Goal: Task Accomplishment & Management: Use online tool/utility

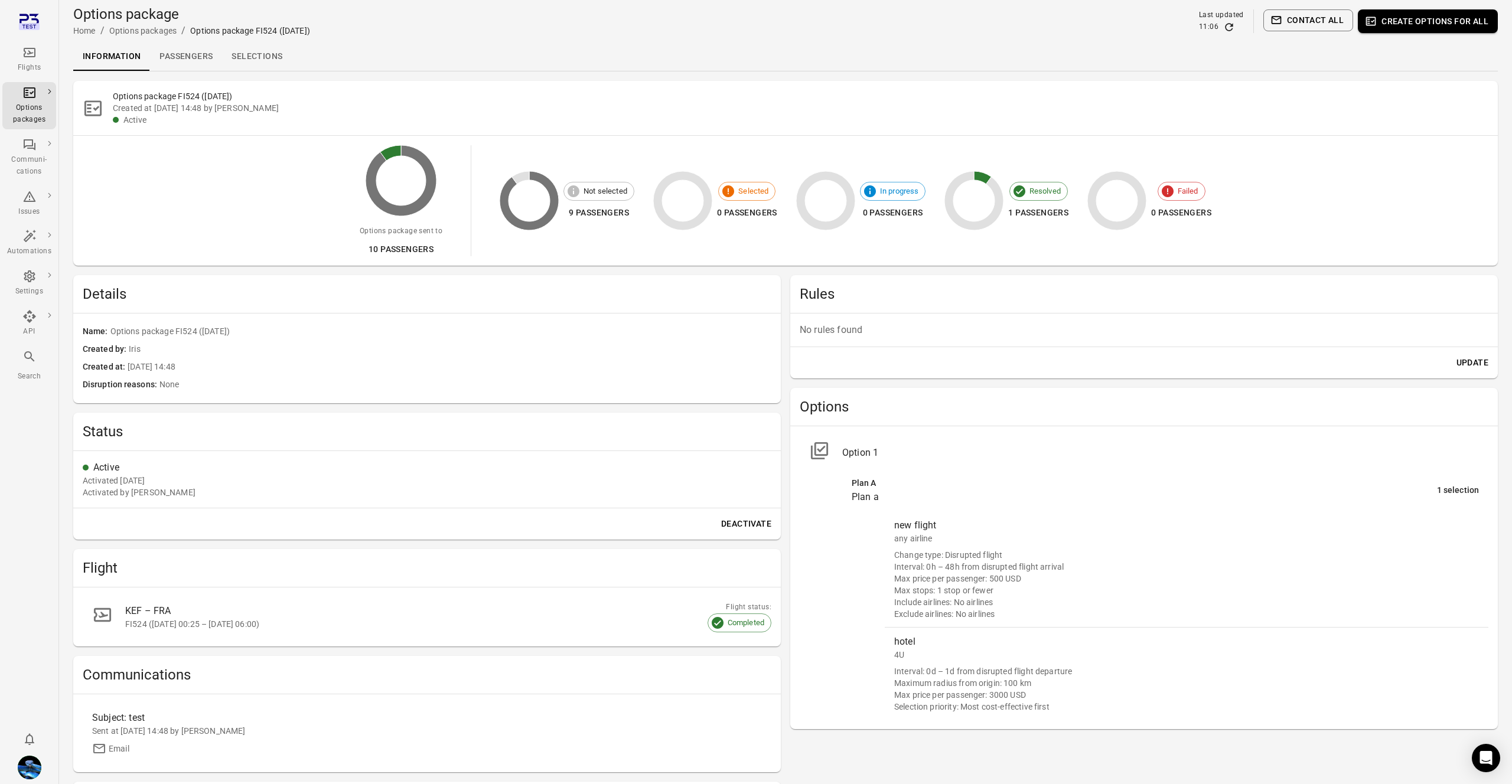
scroll to position [135, 0]
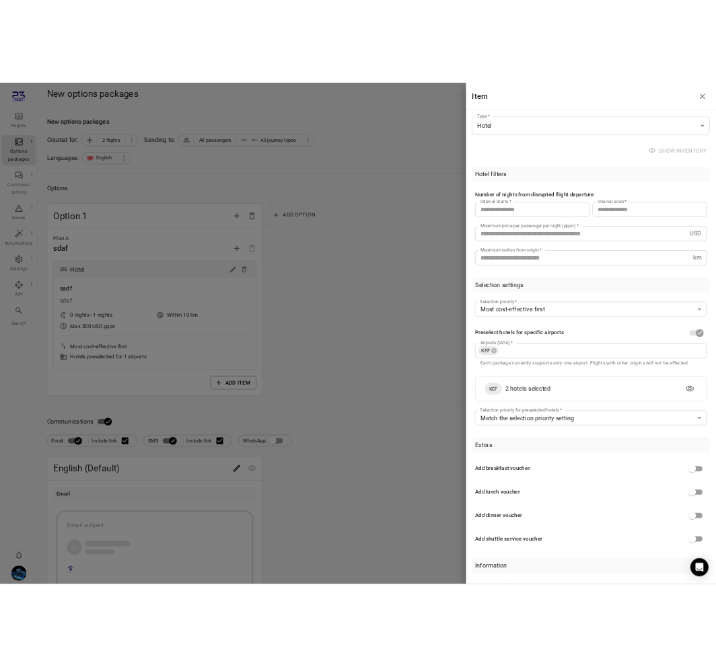
scroll to position [3, 0]
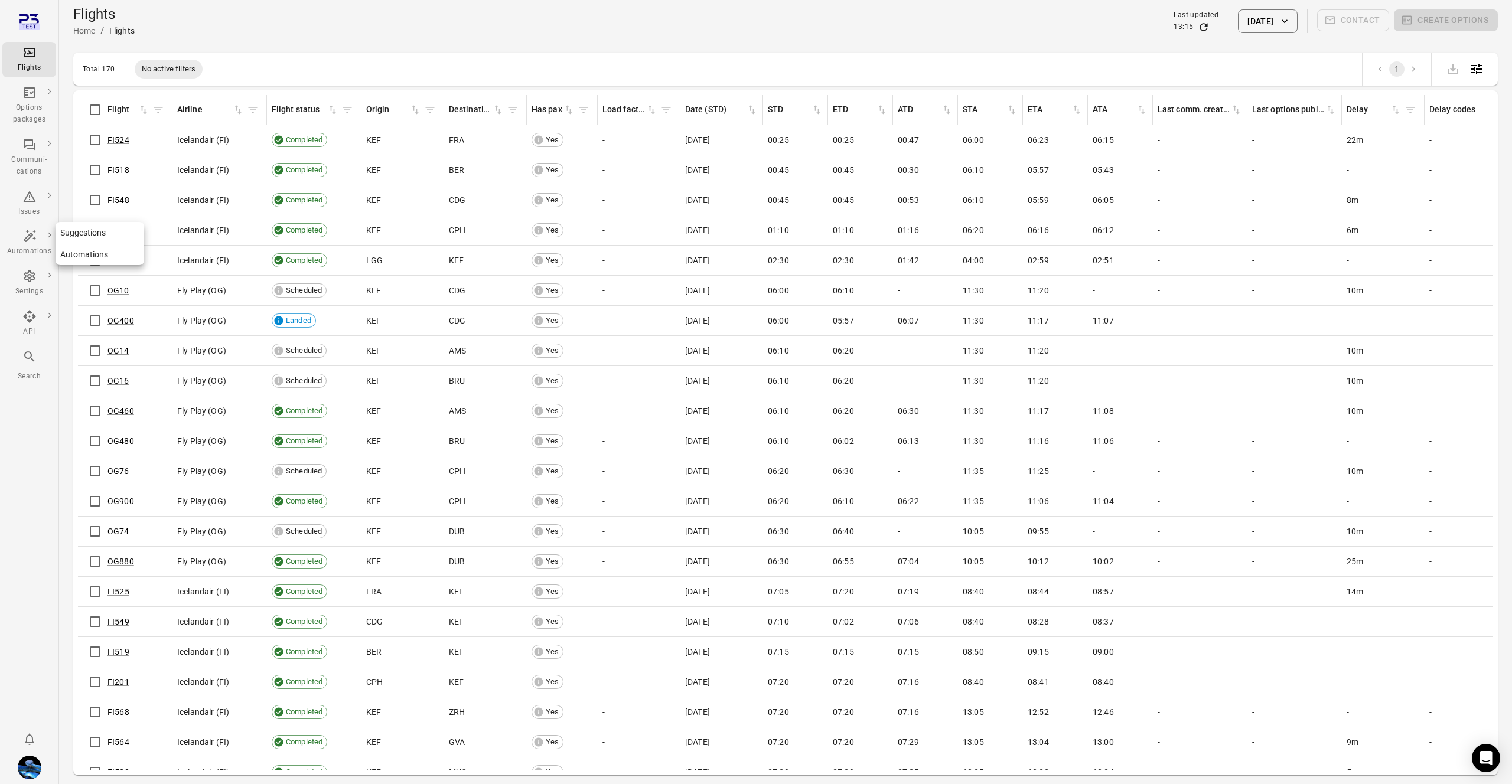
click at [28, 234] on icon "Main navigation" at bounding box center [30, 236] width 14 height 14
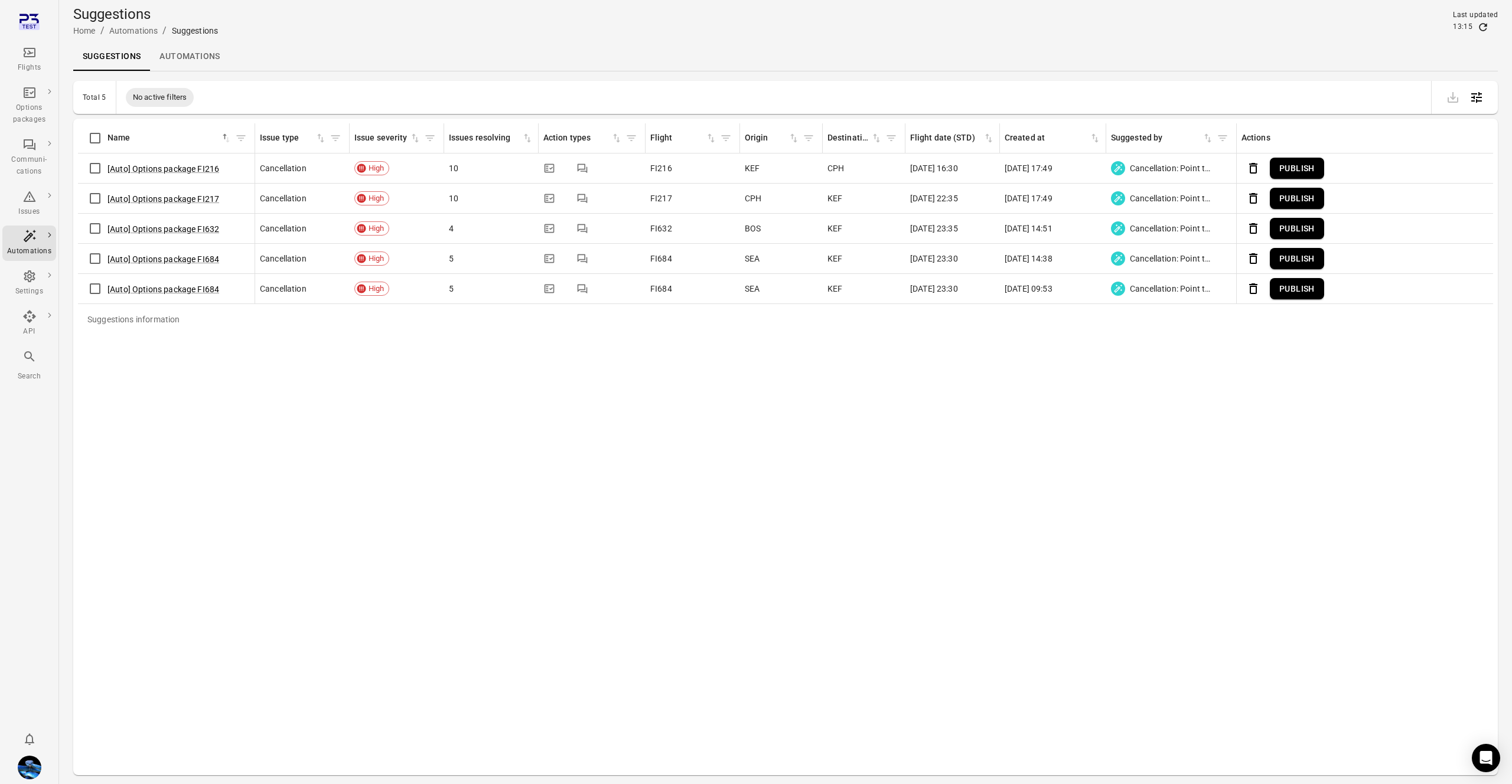
click at [184, 61] on link "Automations" at bounding box center [190, 56] width 79 height 28
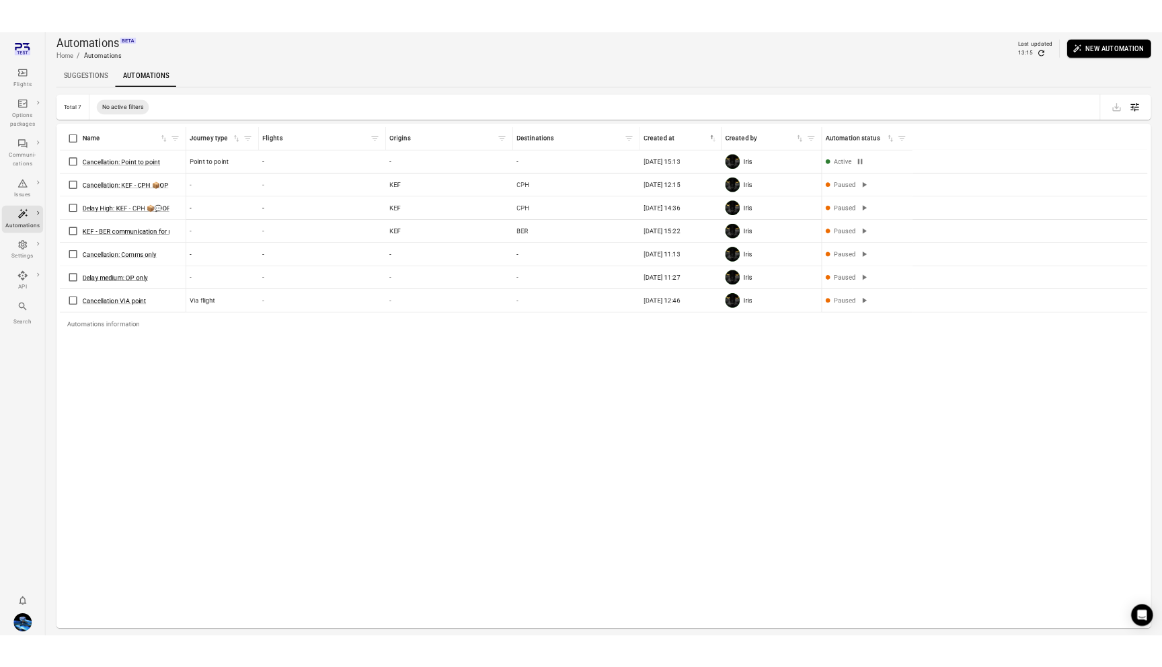
scroll to position [1, 0]
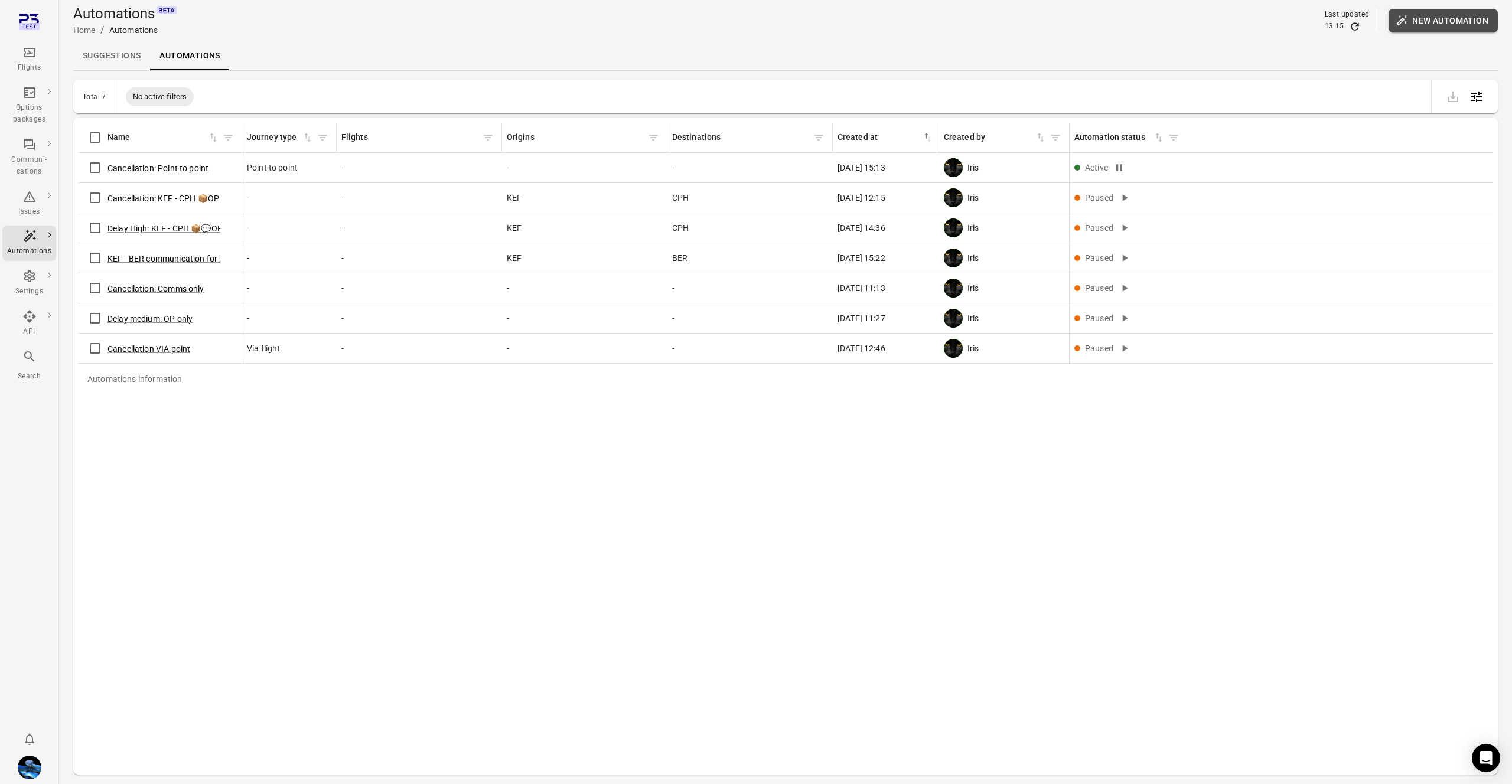
click at [1466, 28] on button "New automation" at bounding box center [1443, 20] width 109 height 24
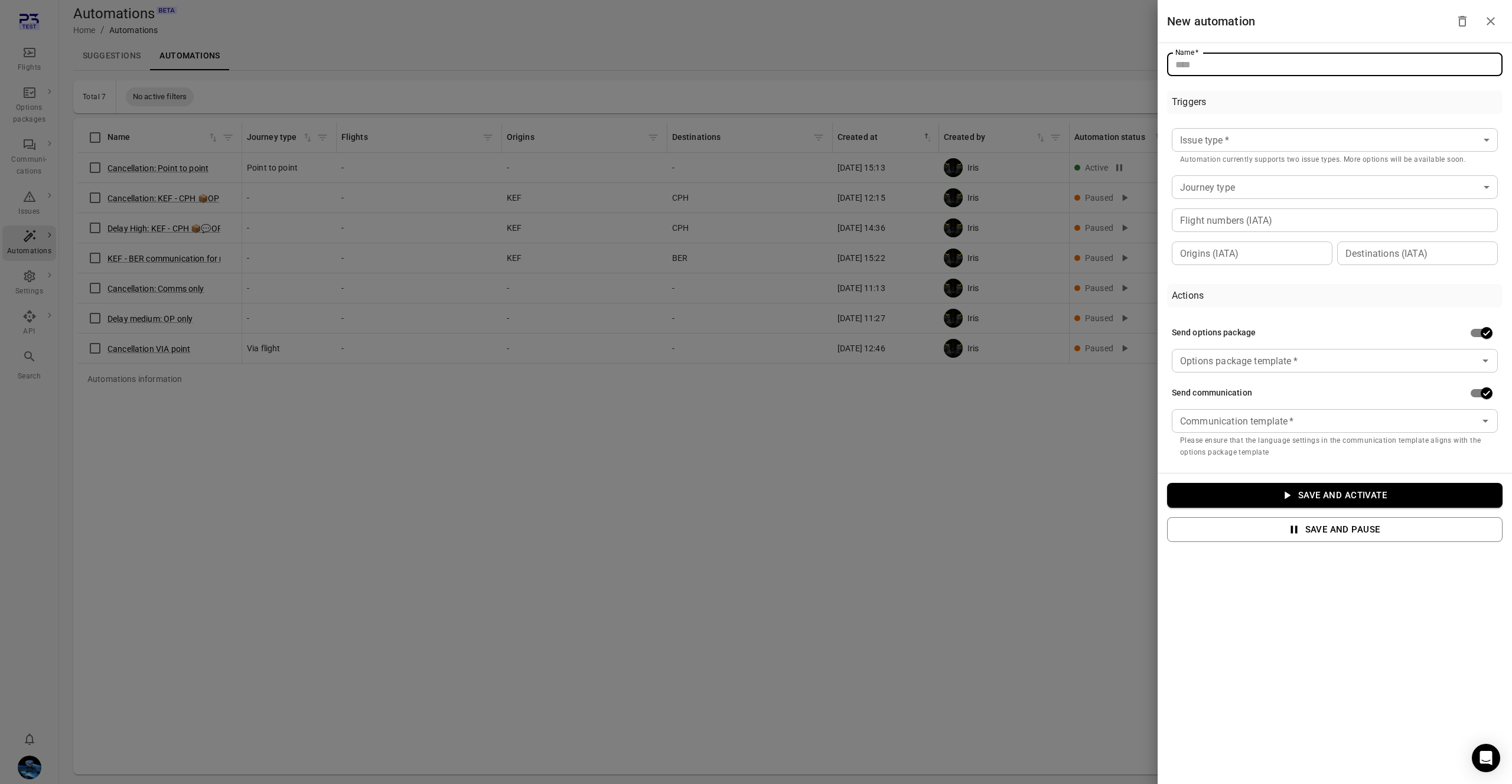
click at [1241, 66] on input "Name   *" at bounding box center [1335, 64] width 335 height 24
click at [1227, 151] on body "Flights Options packages Communi-cations Issues Automations Settings API Search…" at bounding box center [756, 410] width 1512 height 823
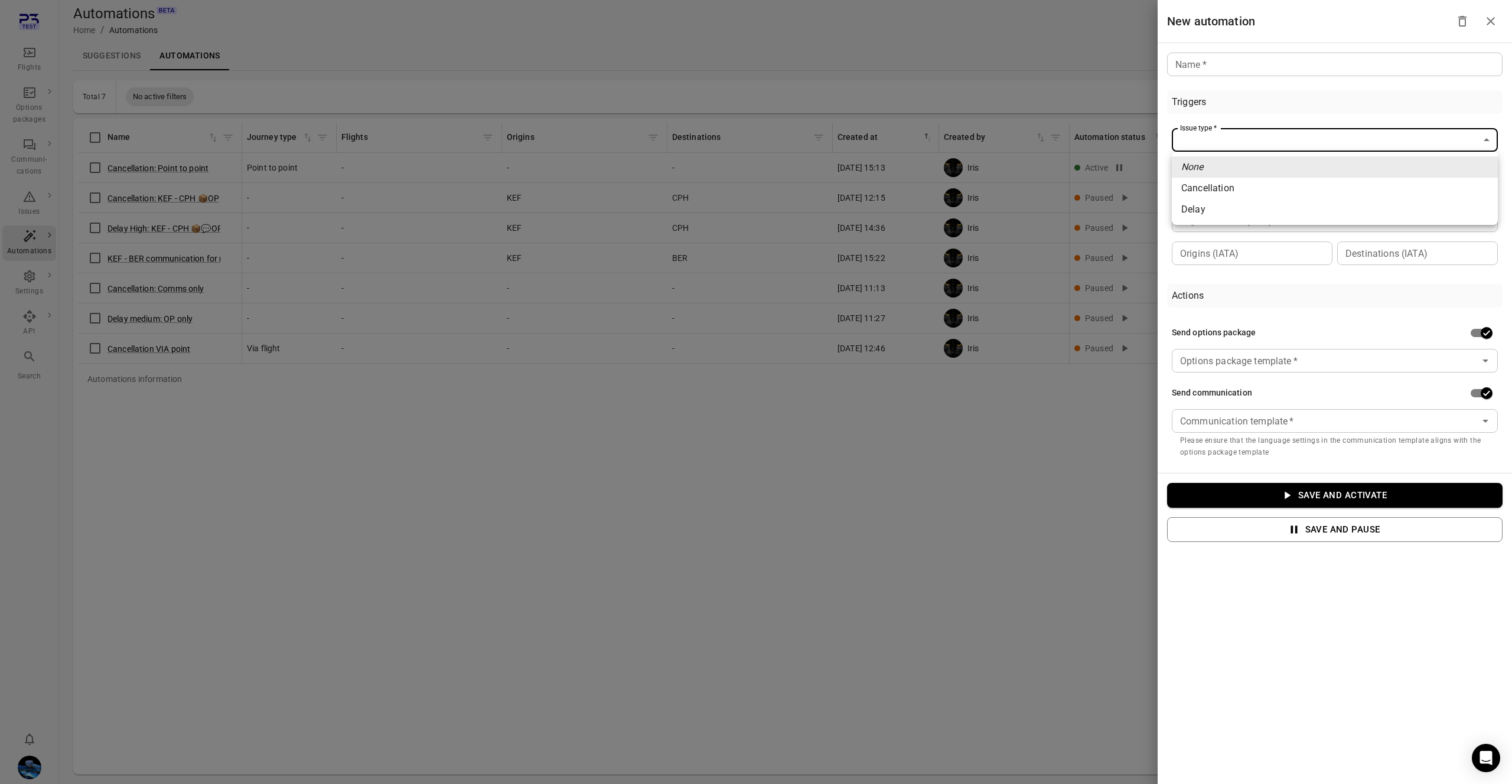
click at [1017, 41] on div at bounding box center [756, 392] width 1512 height 784
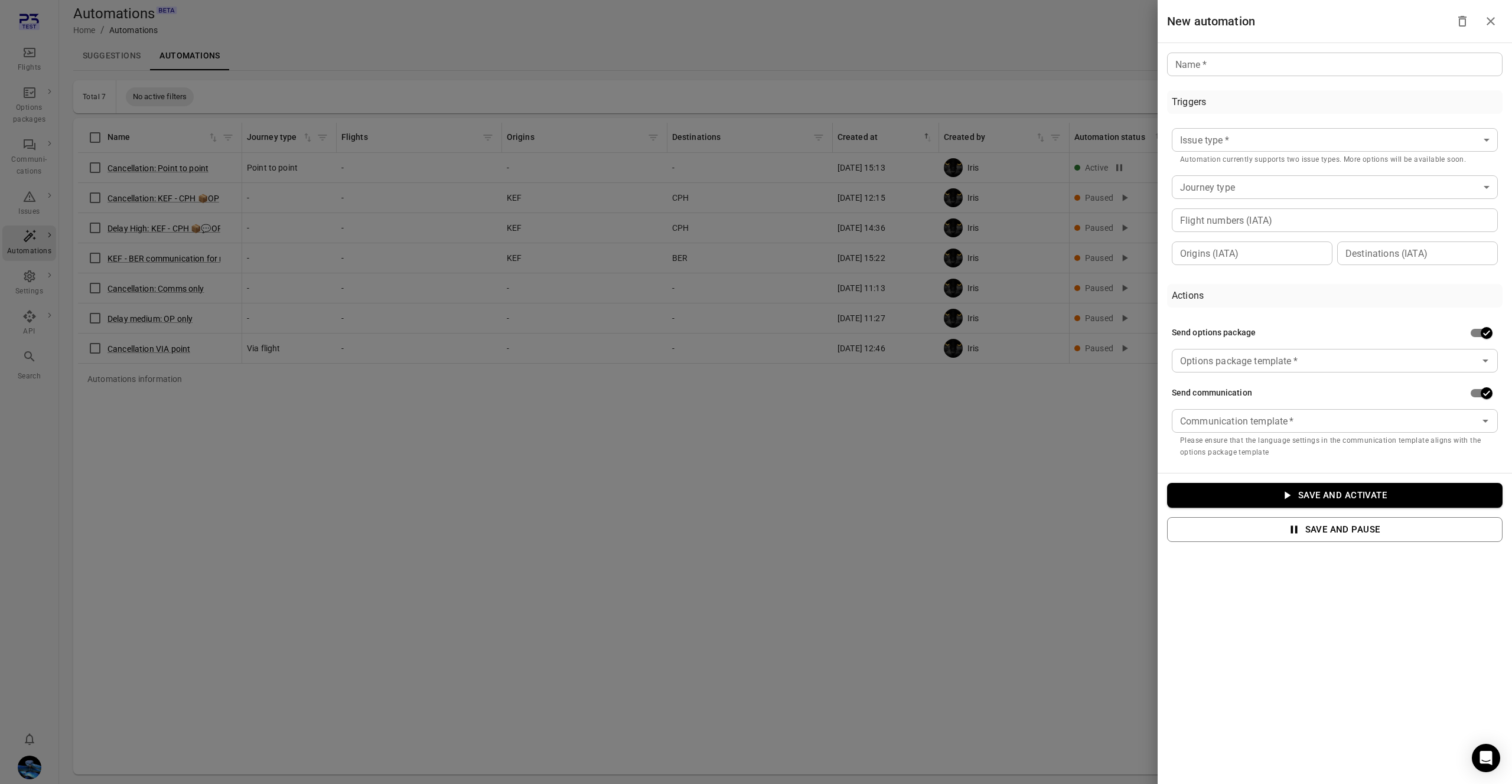
click at [1017, 41] on div at bounding box center [756, 392] width 1512 height 784
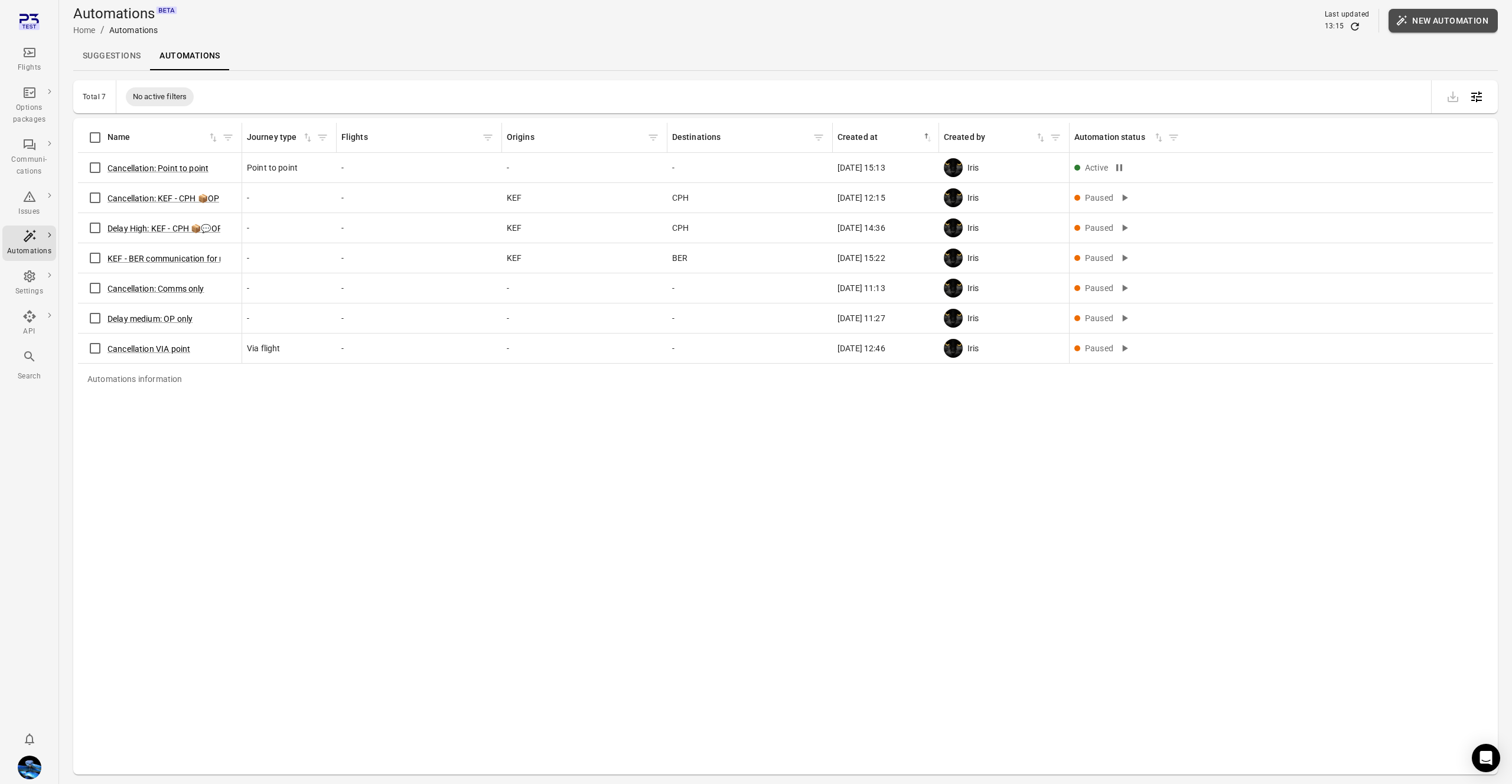
click at [1482, 11] on button "New automation" at bounding box center [1443, 20] width 109 height 24
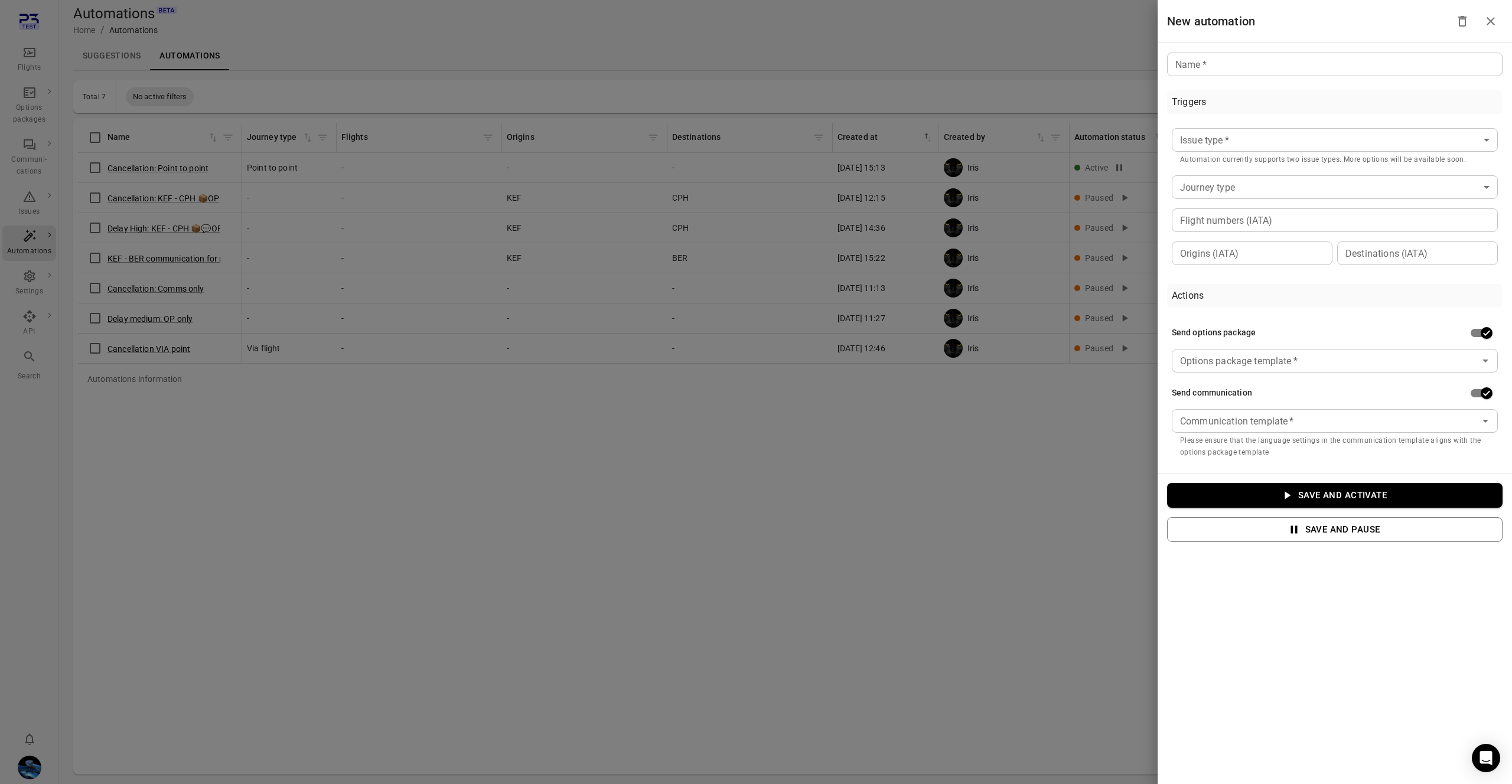
click at [853, 454] on div at bounding box center [756, 392] width 1512 height 784
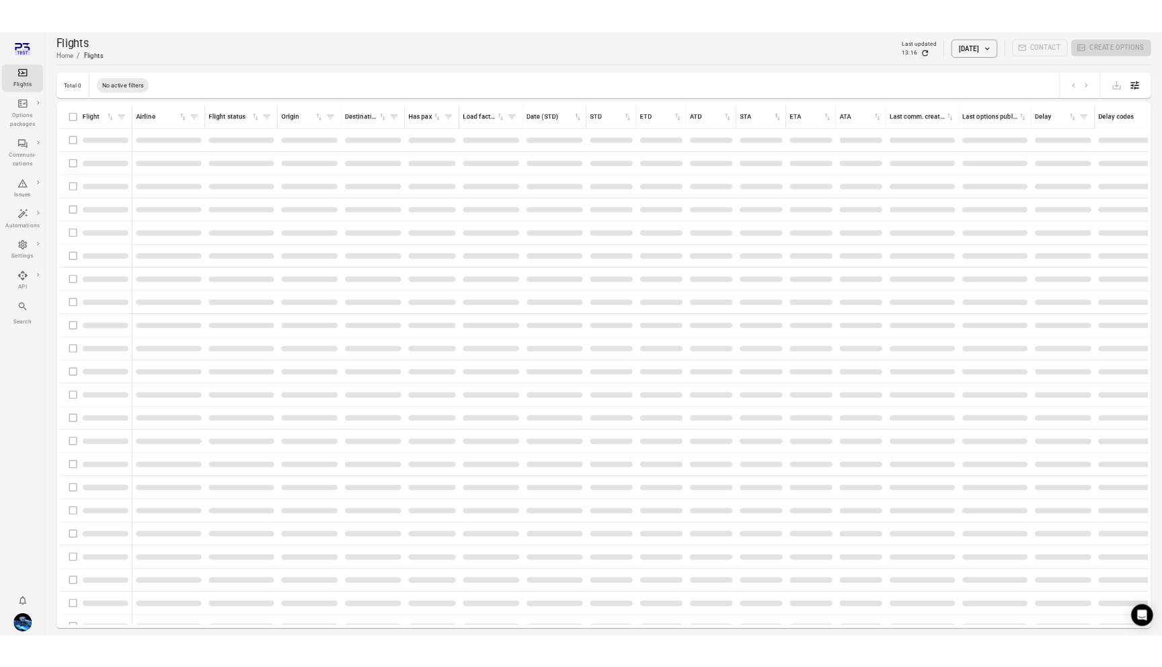
scroll to position [0, 1]
